Goal: Information Seeking & Learning: Find specific fact

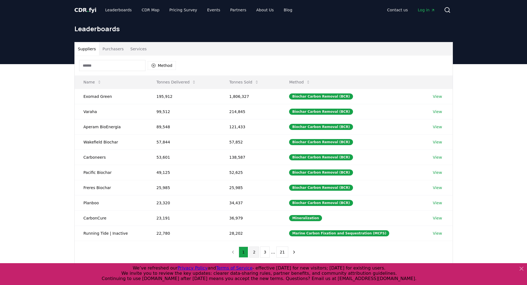
click at [252, 252] on button "2" at bounding box center [254, 252] width 10 height 11
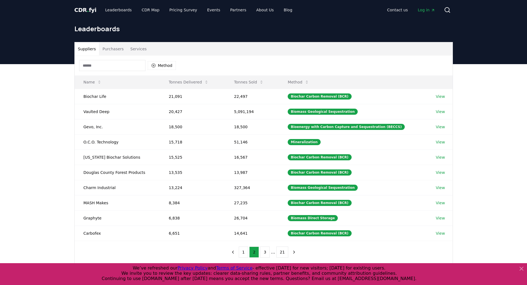
click at [129, 66] on input at bounding box center [112, 65] width 66 height 11
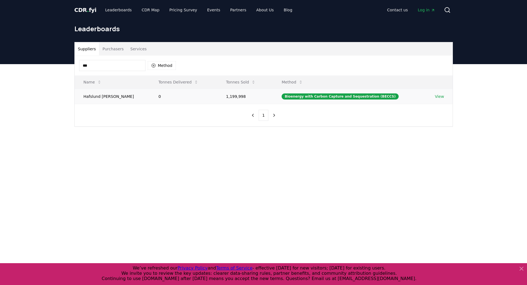
type input "***"
click at [436, 96] on link "View" at bounding box center [439, 97] width 9 height 6
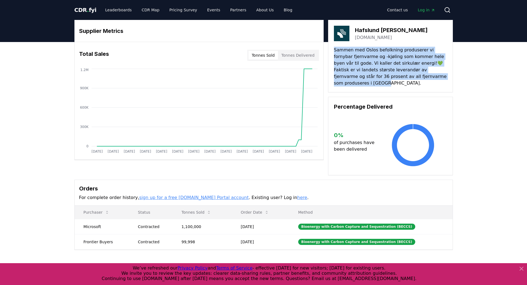
drag, startPoint x: 334, startPoint y: 50, endPoint x: 439, endPoint y: 78, distance: 108.7
click at [439, 78] on p "Sammen med Oslos befolkning produserer vi fornybar fjernvarme og -kjøling som k…" at bounding box center [390, 67] width 113 height 40
copy p "Sammen med Oslos befolkning produserer vi fornybar fjernvarme og -kjøling som k…"
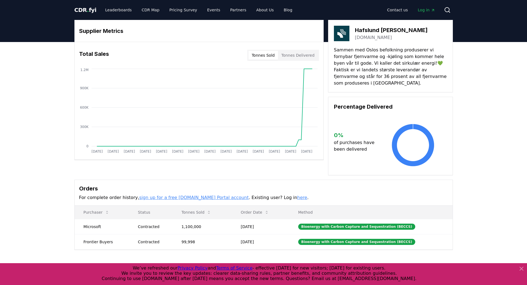
click at [495, 119] on div "Supplier Metrics Total Sales Tonnes Sold Tonnes Delivered [DATE] [DATE] [DATE] …" at bounding box center [263, 157] width 527 height 230
